Goal: Information Seeking & Learning: Learn about a topic

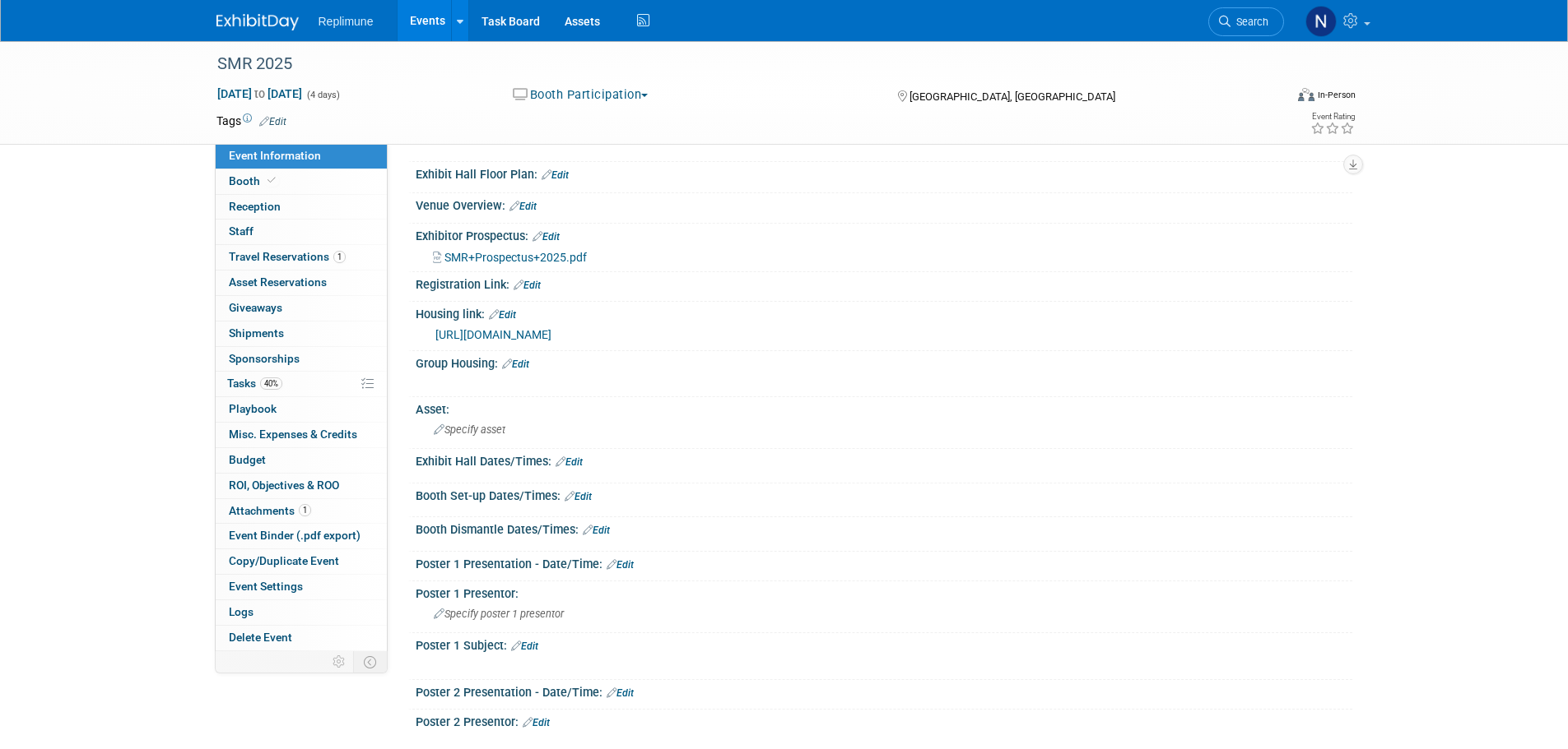
click at [1265, 28] on link "Search" at bounding box center [1246, 22] width 76 height 28
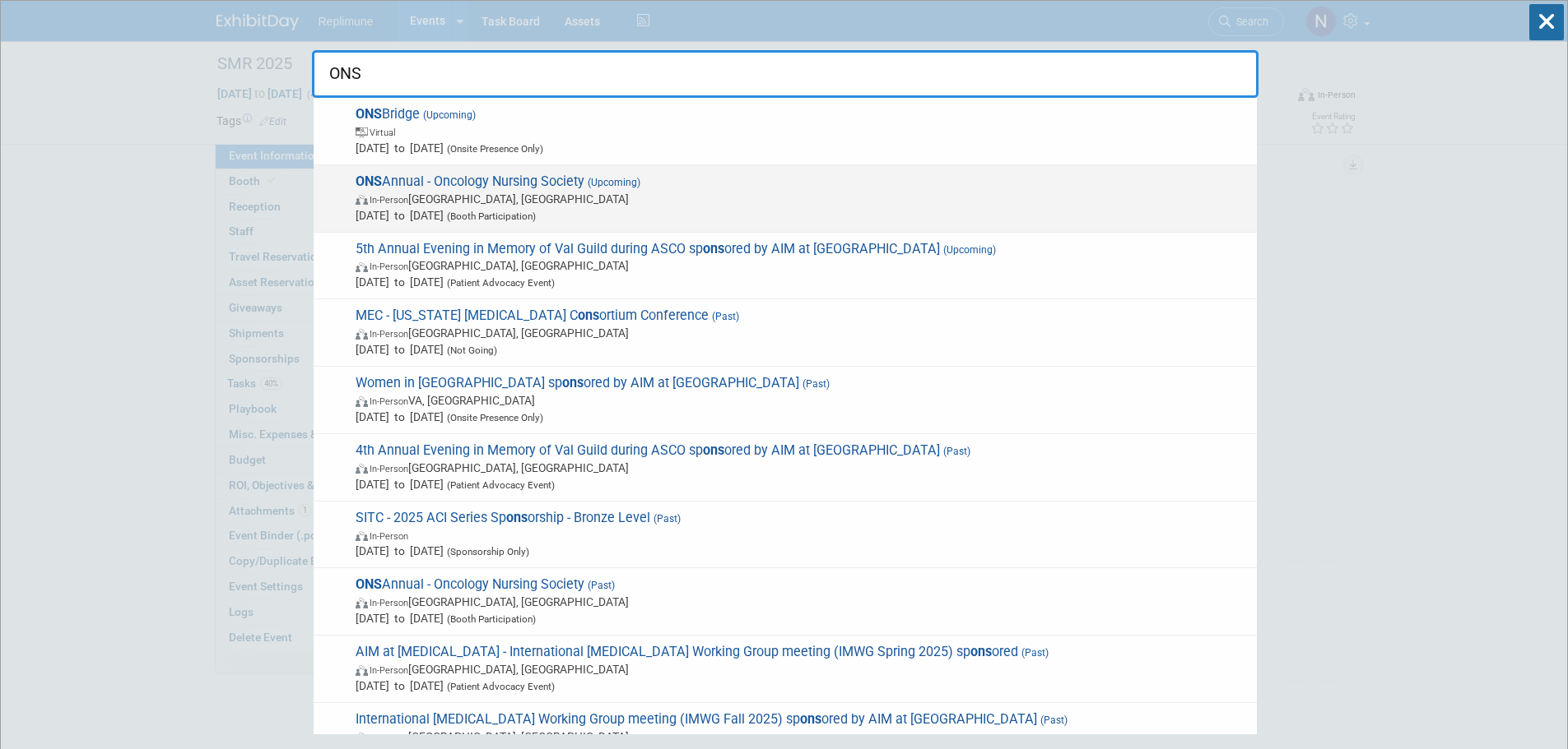
type input "ONS"
click at [441, 205] on span "In-Person San Antonio, TX" at bounding box center [802, 198] width 893 height 16
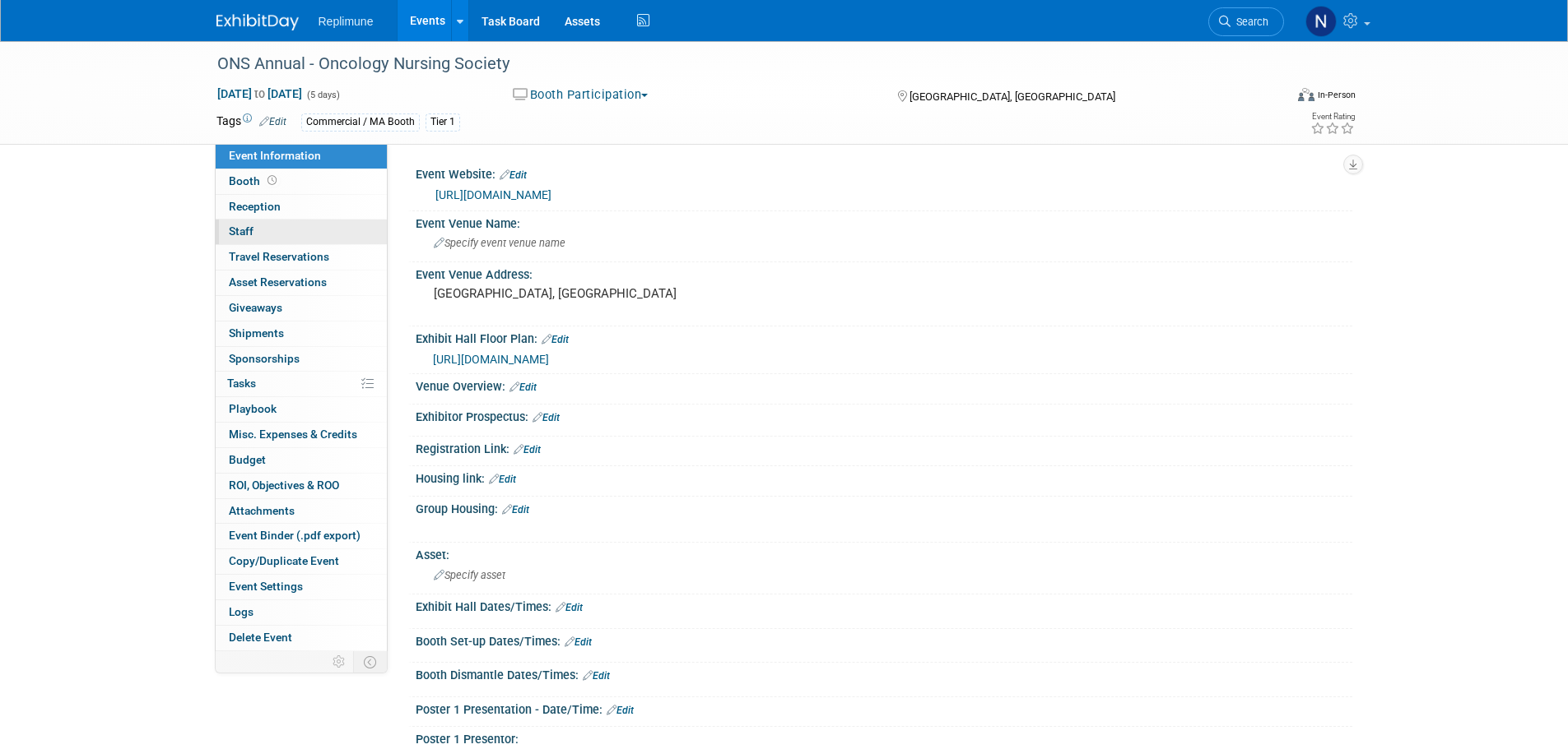
click at [237, 228] on span "Staff 0" at bounding box center [241, 231] width 25 height 13
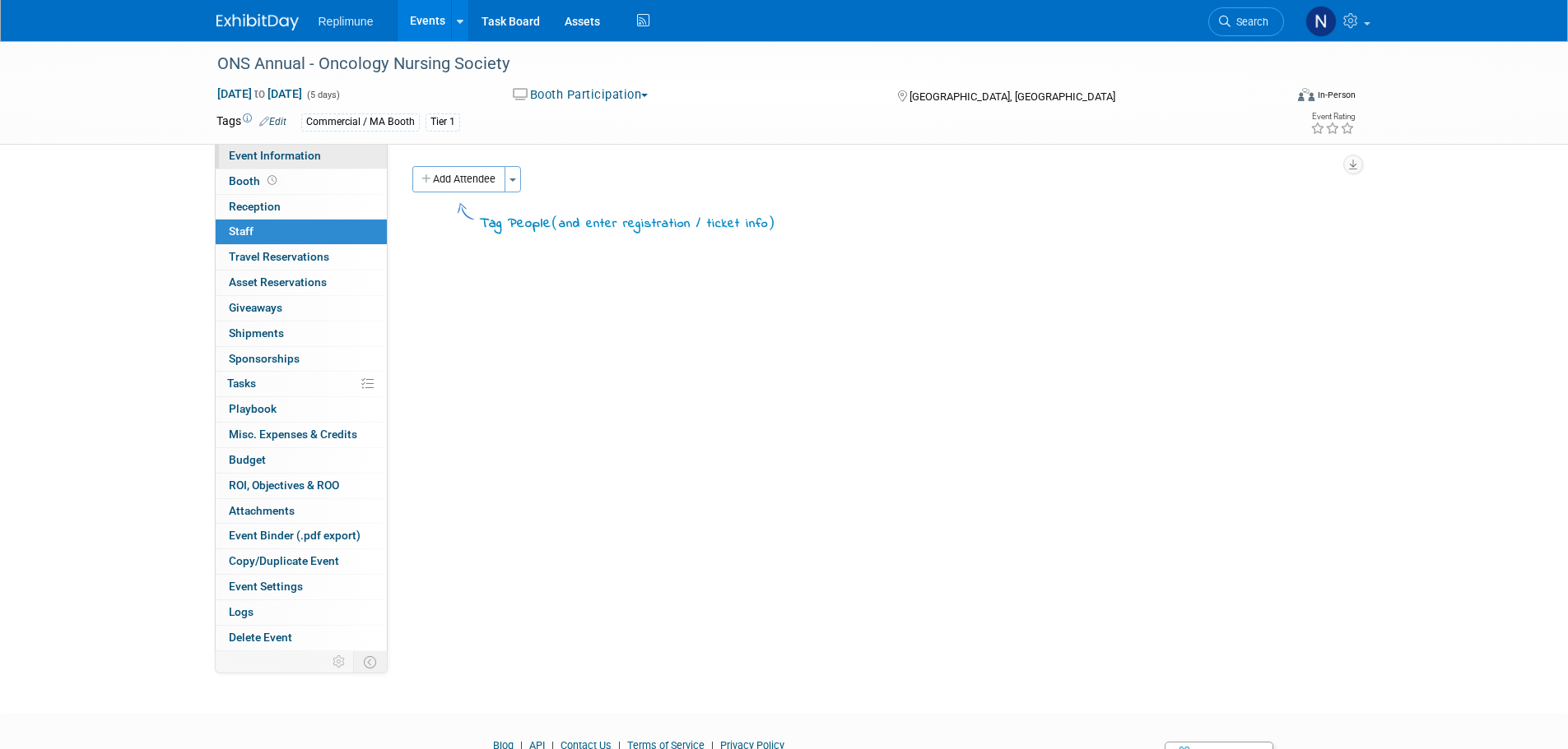
click at [264, 153] on span "Event Information" at bounding box center [274, 155] width 92 height 13
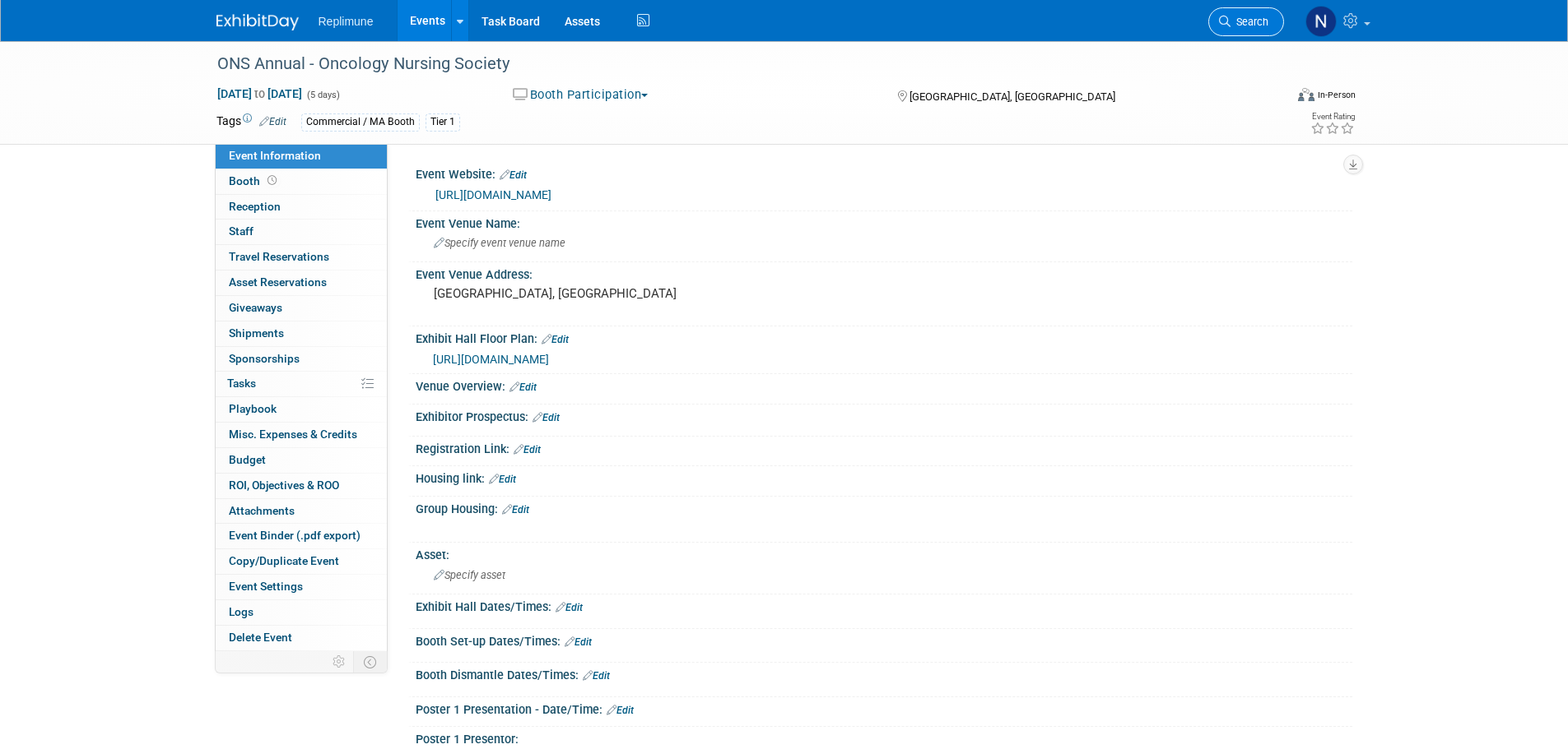
click at [1262, 27] on span "Search" at bounding box center [1249, 21] width 38 height 12
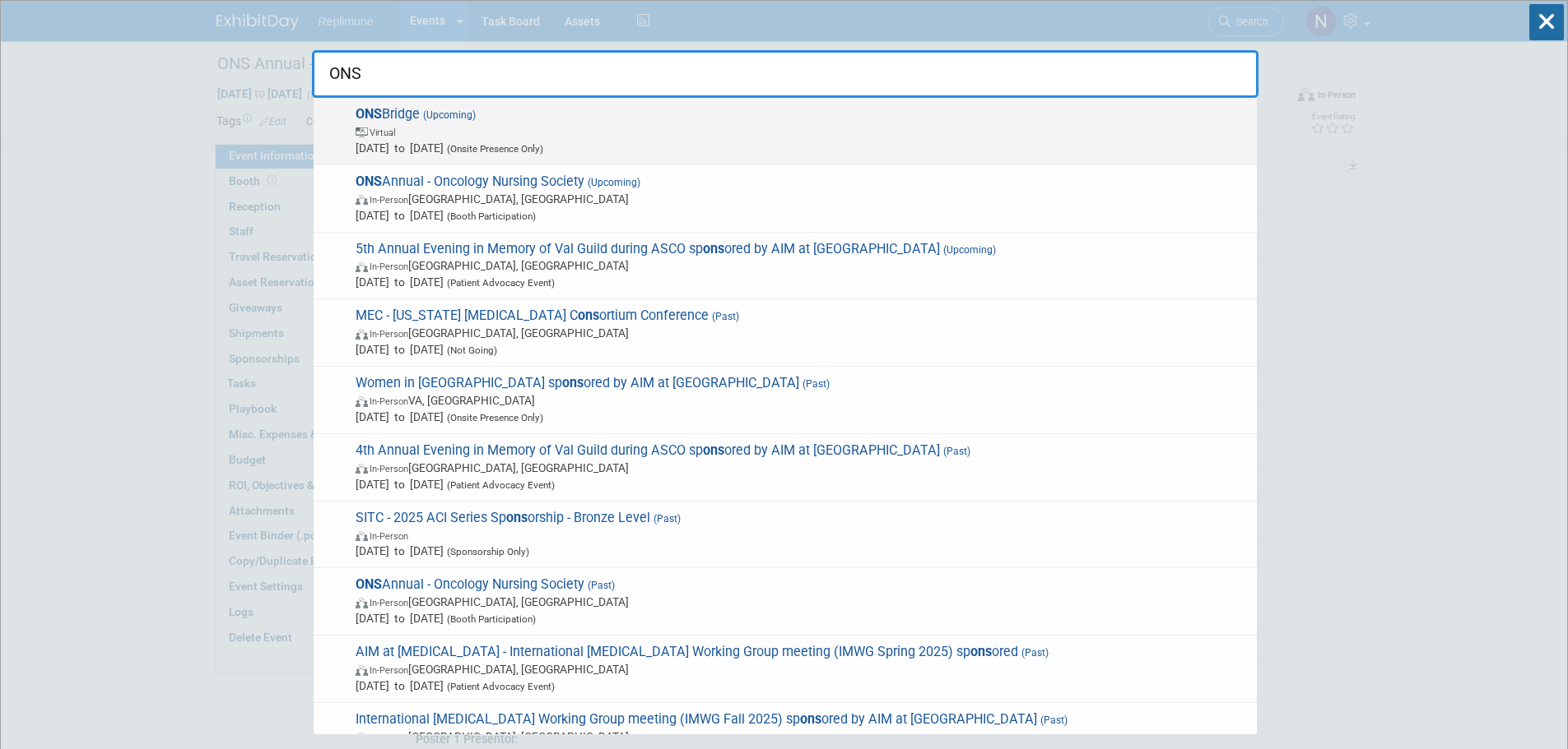
type input "ONS"
click at [419, 120] on span "ONS Bridge (Upcoming) Virtual [DATE] to [DATE] (Onsite Presence Only)" at bounding box center [800, 131] width 897 height 50
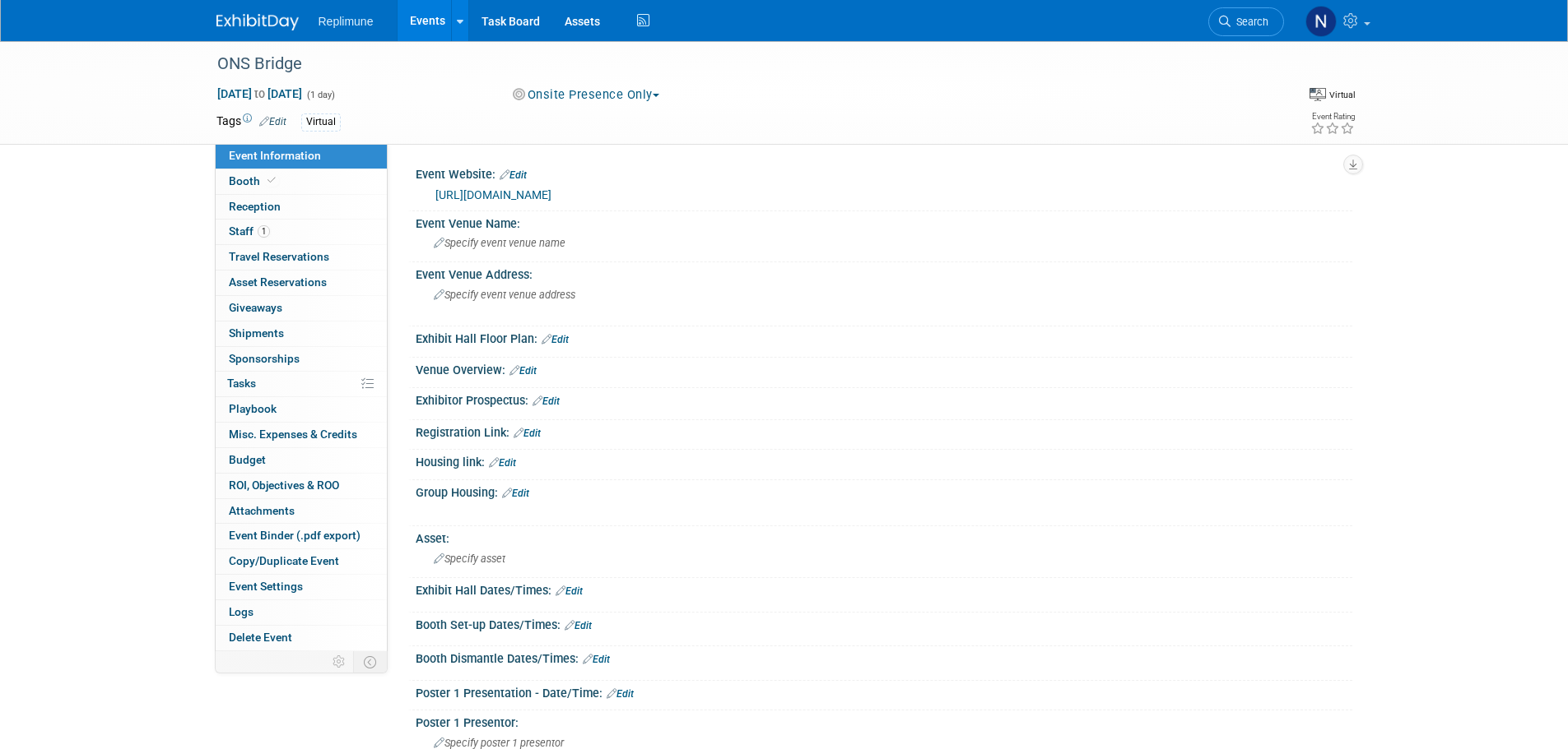
click at [551, 192] on link "https://www.ons.org/education-hub/events" at bounding box center [493, 195] width 116 height 13
click at [1251, 24] on span "Search" at bounding box center [1249, 21] width 38 height 12
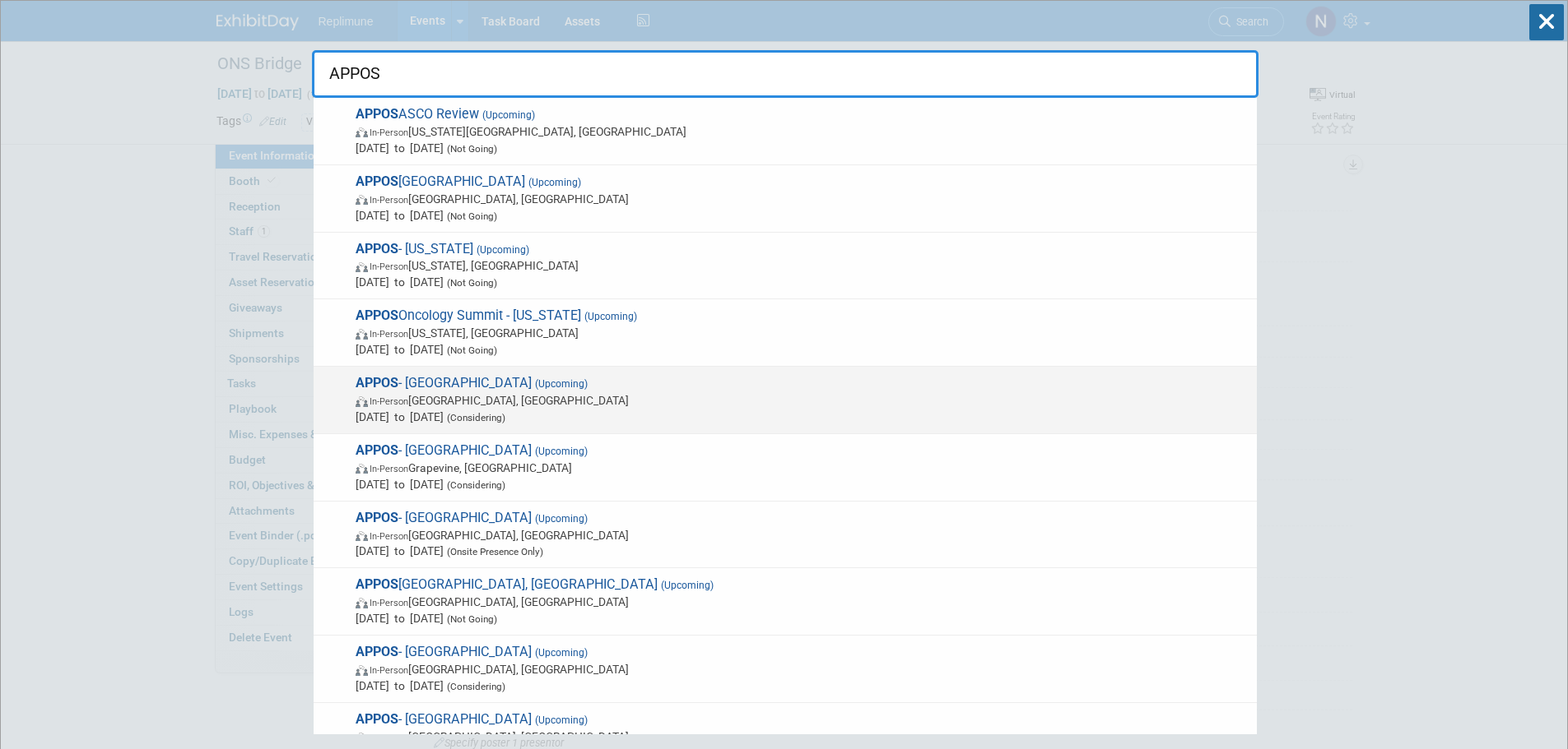
type input "APPOS"
click at [450, 411] on span "Sep 18, 2025 to Sep 19, 2025 (Considering)" at bounding box center [802, 416] width 893 height 16
